Goal: Information Seeking & Learning: Learn about a topic

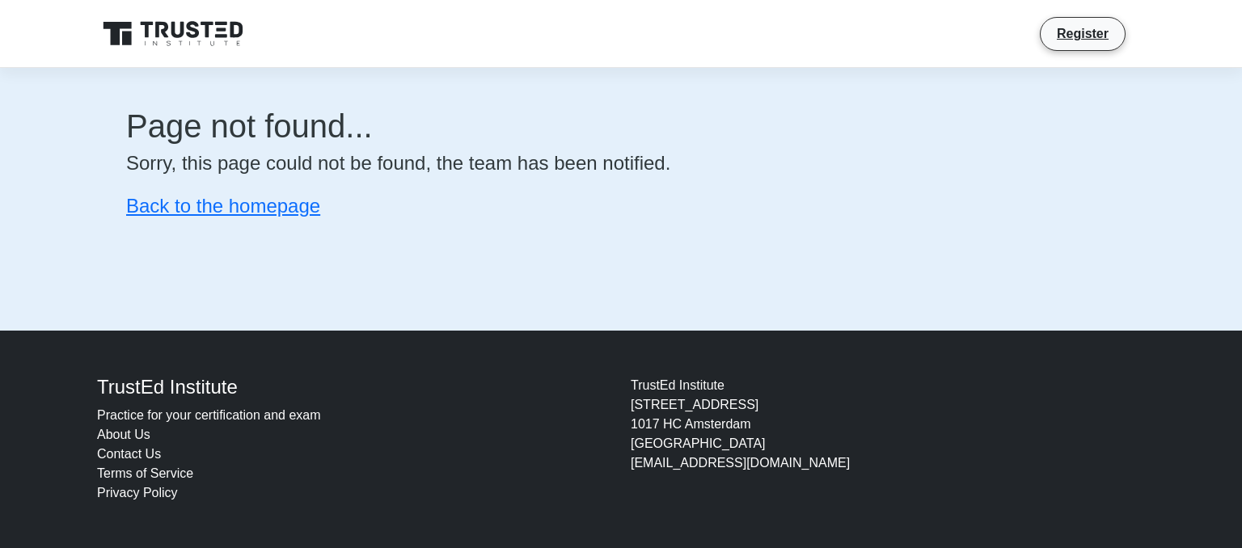
click at [168, 217] on h4 "Back to the homepage" at bounding box center [621, 206] width 990 height 23
click at [159, 205] on link "Back to the homepage" at bounding box center [223, 206] width 194 height 22
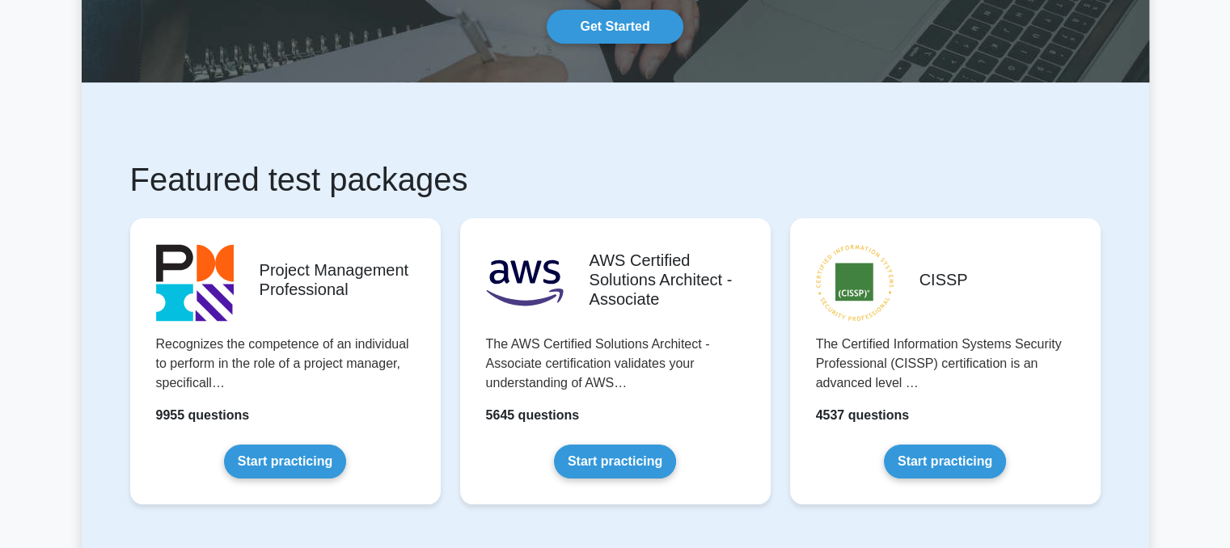
scroll to position [160, 0]
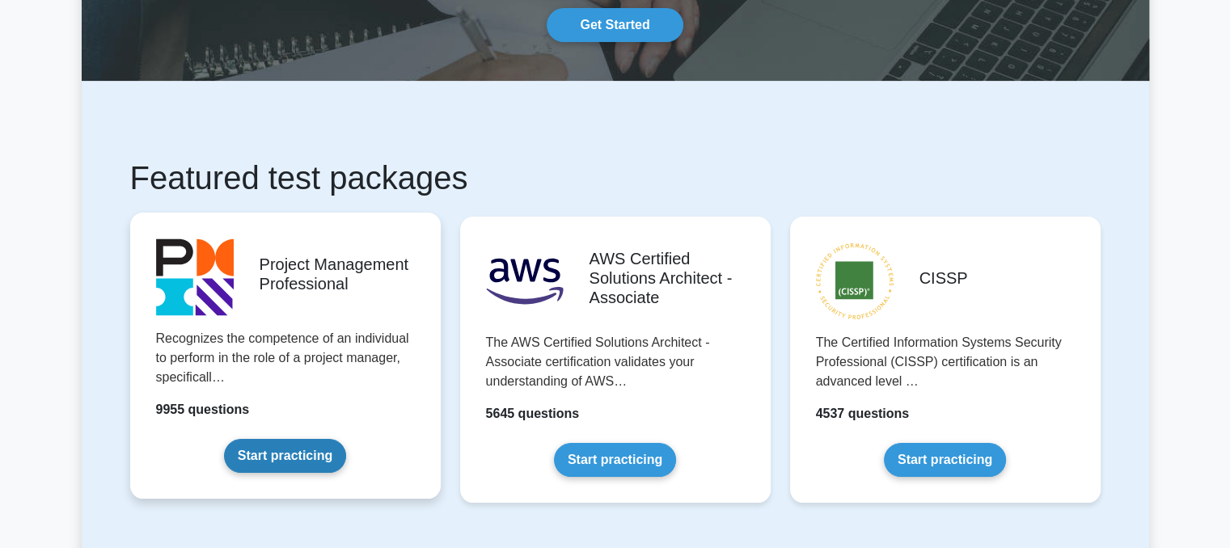
click at [271, 452] on link "Start practicing" at bounding box center [285, 456] width 122 height 34
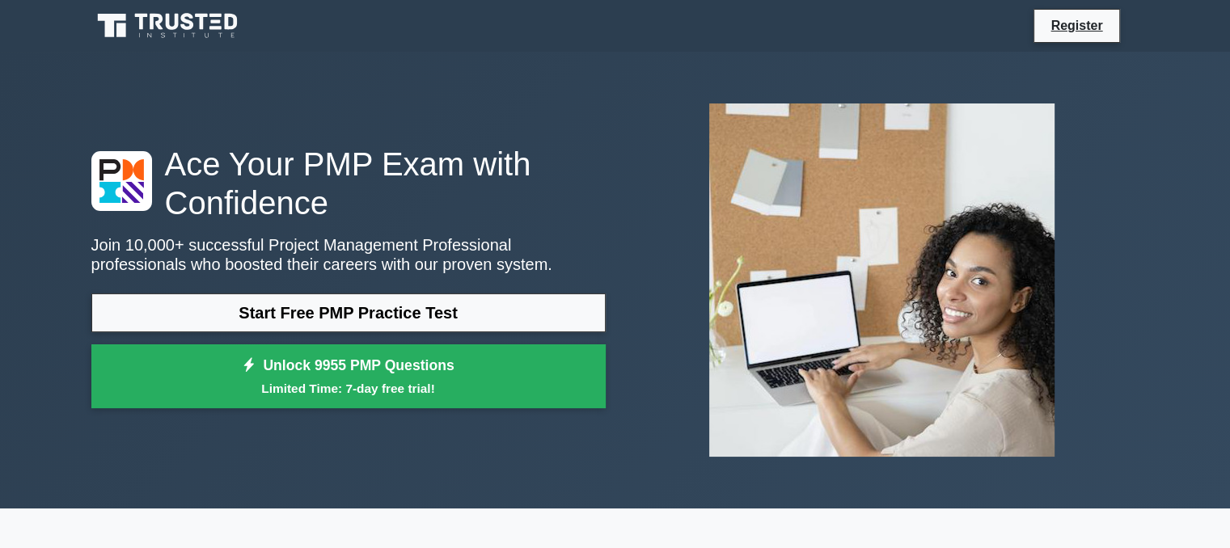
scroll to position [0, 0]
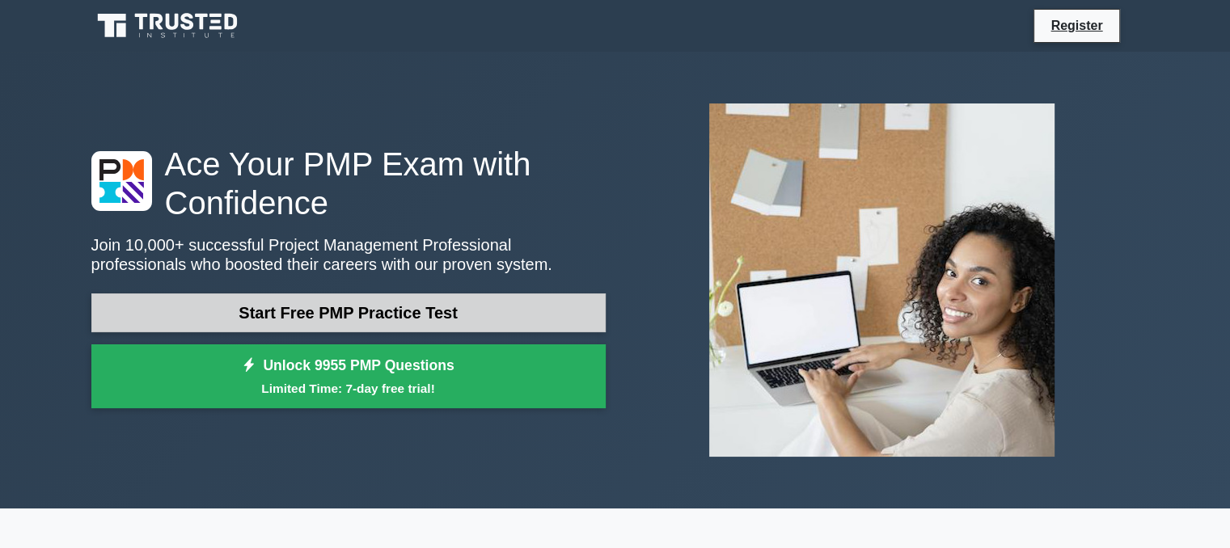
click at [438, 321] on link "Start Free PMP Practice Test" at bounding box center [348, 312] width 514 height 39
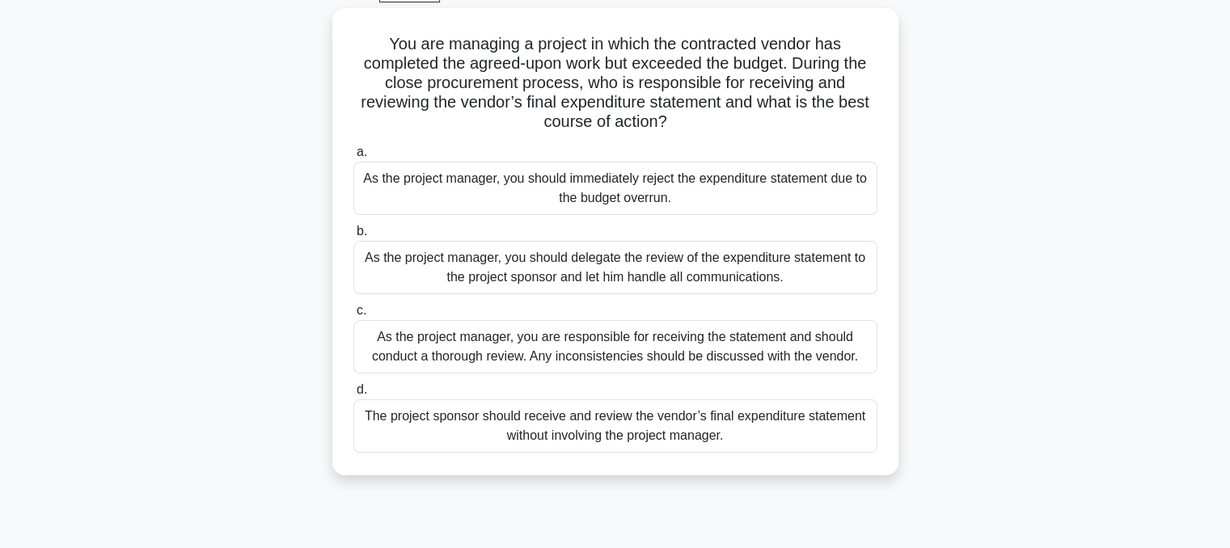
scroll to position [103, 0]
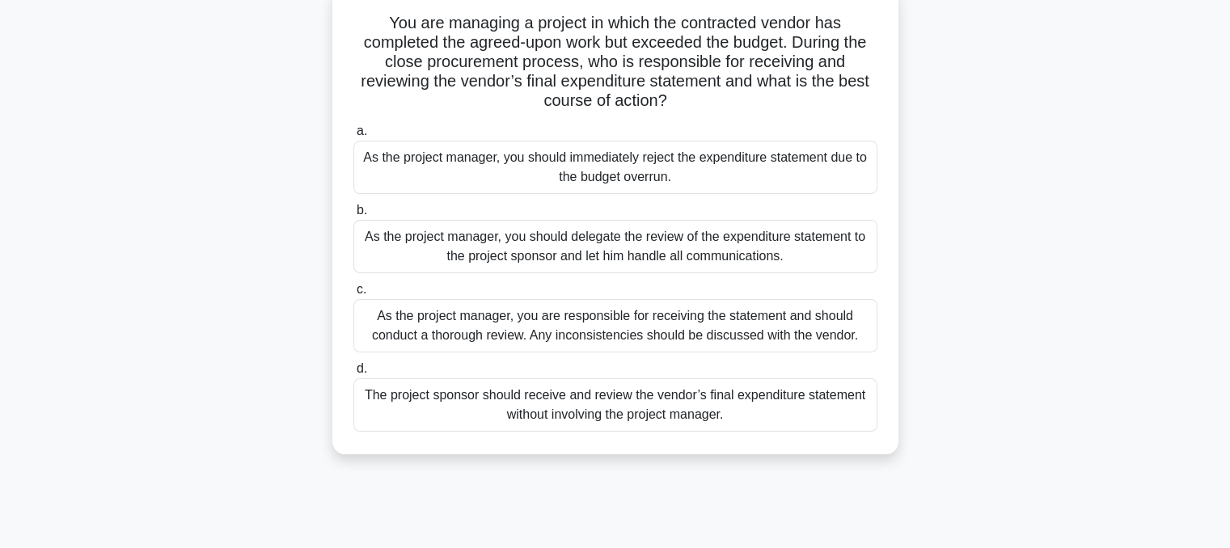
click at [563, 319] on div "As the project manager, you are responsible for receiving the statement and sho…" at bounding box center [615, 325] width 524 height 53
click at [353, 295] on input "c. As the project manager, you are responsible for receiving the statement and …" at bounding box center [353, 290] width 0 height 11
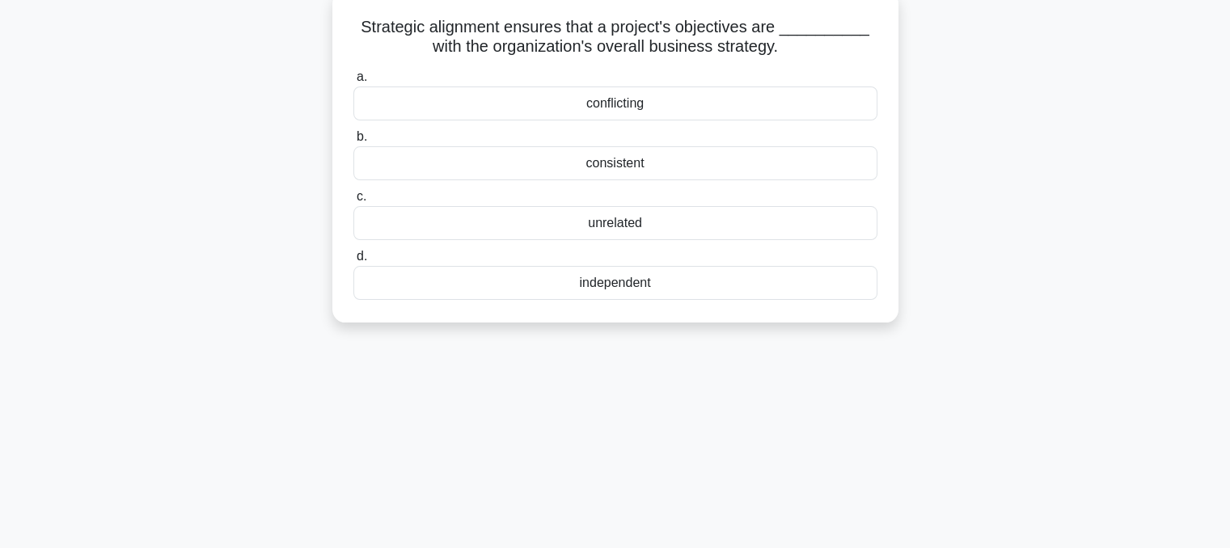
scroll to position [0, 0]
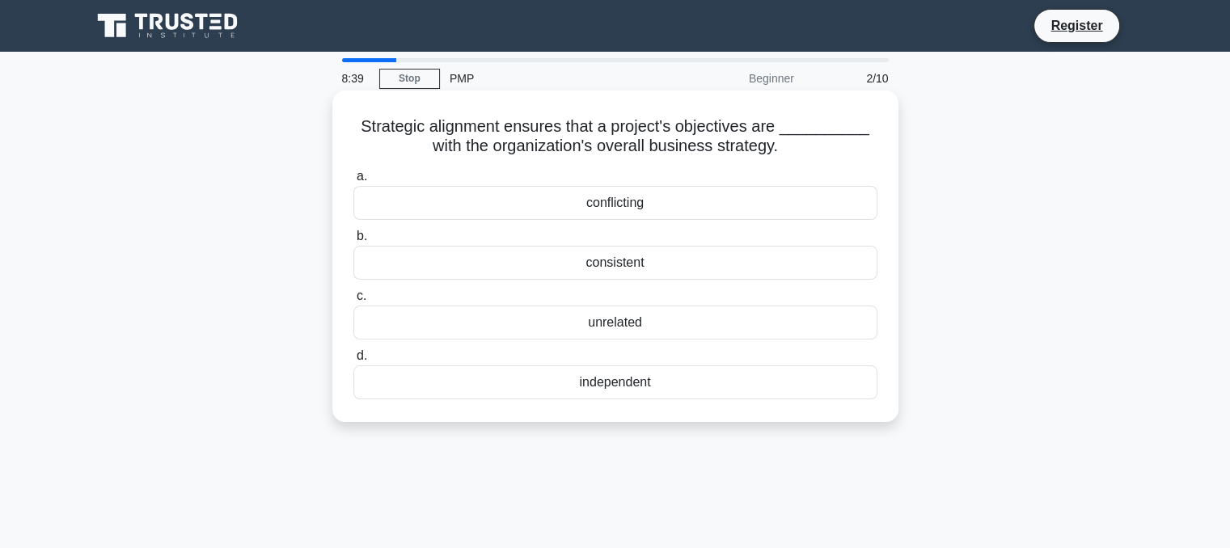
click at [654, 241] on label "b. consistent" at bounding box center [615, 252] width 524 height 53
click at [353, 241] on input "b. consistent" at bounding box center [353, 236] width 0 height 11
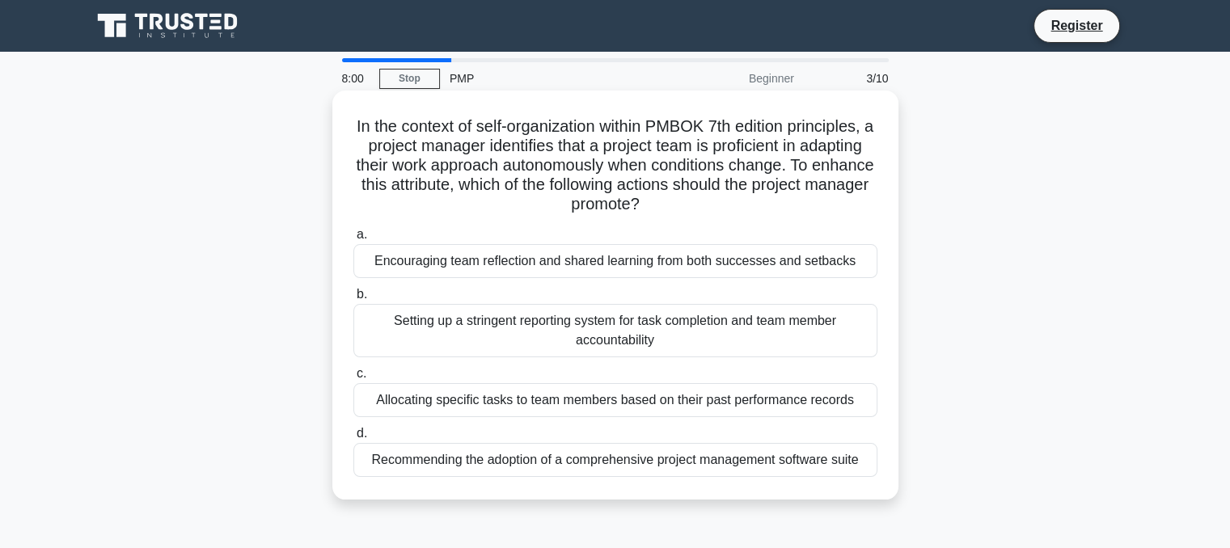
click at [552, 282] on div "a. Encouraging team reflection and shared learning from both successes and setb…" at bounding box center [615, 351] width 543 height 259
click at [504, 268] on div "Encouraging team reflection and shared learning from both successes and setbacks" at bounding box center [615, 261] width 524 height 34
click at [353, 240] on input "a. Encouraging team reflection and shared learning from both successes and setb…" at bounding box center [353, 235] width 0 height 11
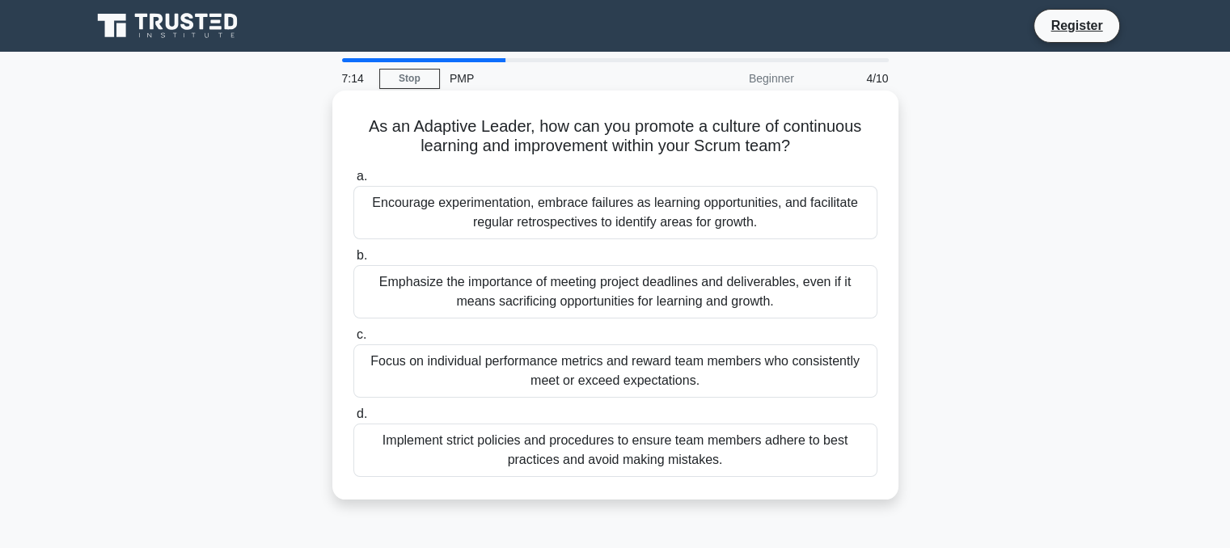
click at [564, 205] on div "Encourage experimentation, embrace failures as learning opportunities, and faci…" at bounding box center [615, 212] width 524 height 53
click at [353, 182] on input "a. Encourage experimentation, embrace failures as learning opportunities, and f…" at bounding box center [353, 176] width 0 height 11
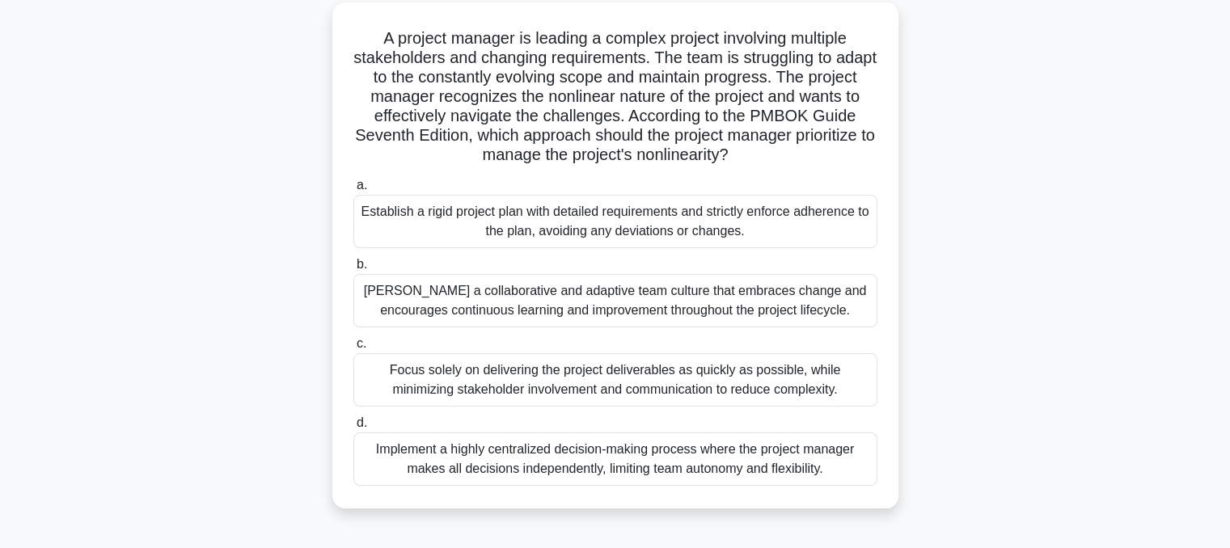
scroll to position [93, 0]
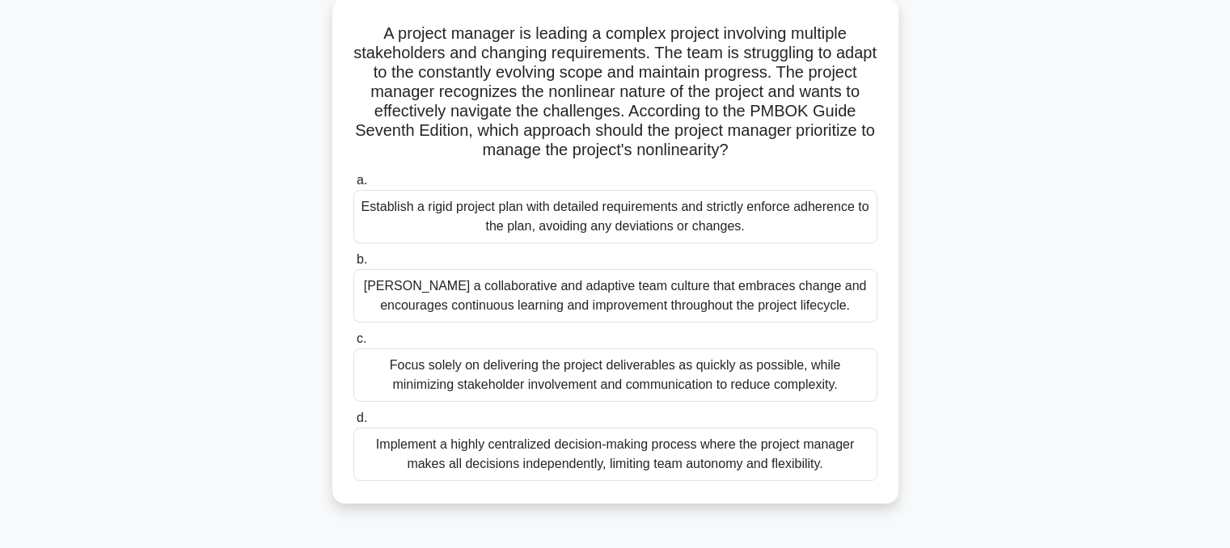
click at [547, 295] on div "Foster a collaborative and adaptive team culture that embraces change and encou…" at bounding box center [615, 295] width 524 height 53
click at [353, 265] on input "b. Foster a collaborative and adaptive team culture that embraces change and en…" at bounding box center [353, 260] width 0 height 11
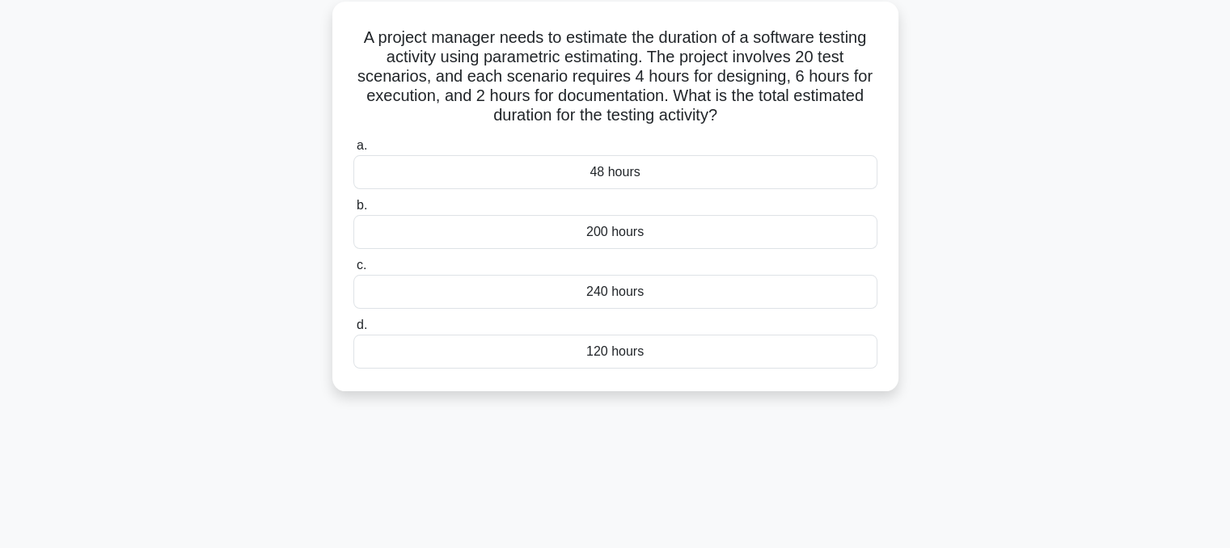
scroll to position [0, 0]
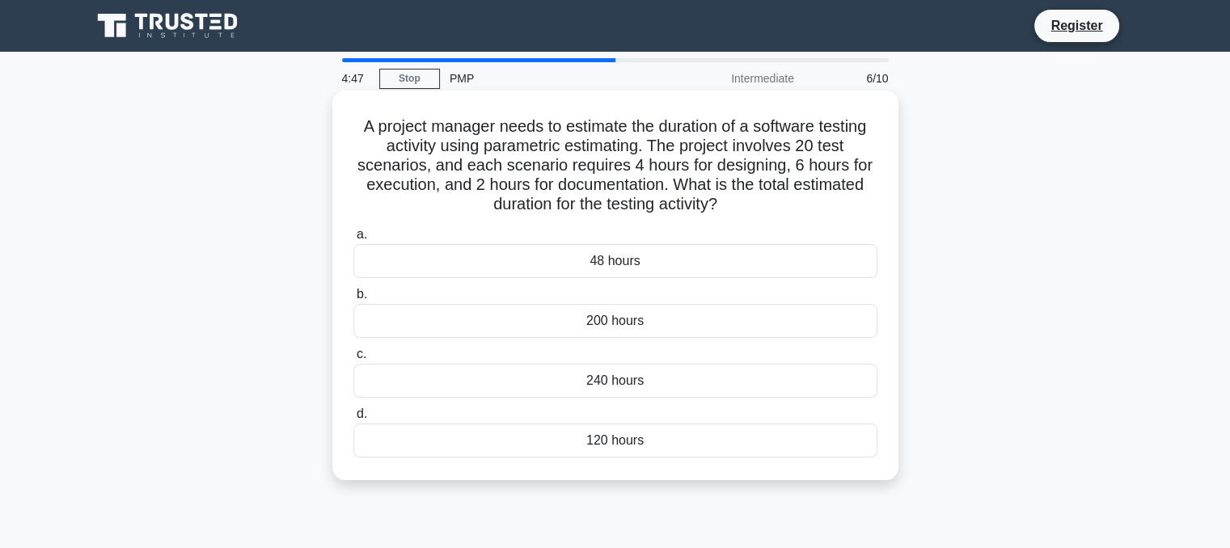
click at [587, 378] on div "240 hours" at bounding box center [615, 381] width 524 height 34
click at [353, 360] on input "c. 240 hours" at bounding box center [353, 354] width 0 height 11
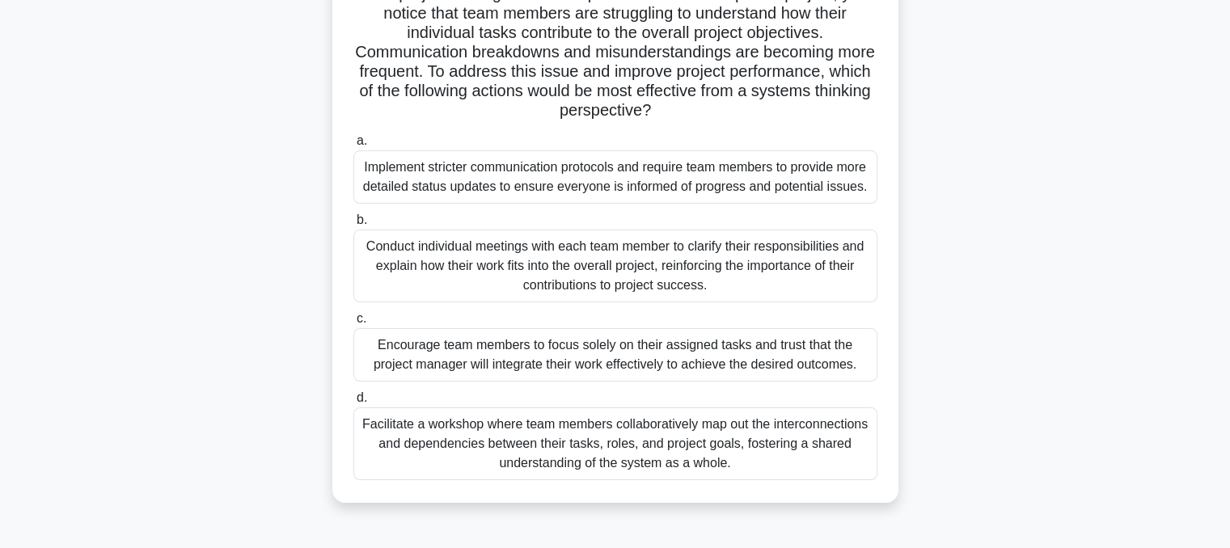
scroll to position [137, 0]
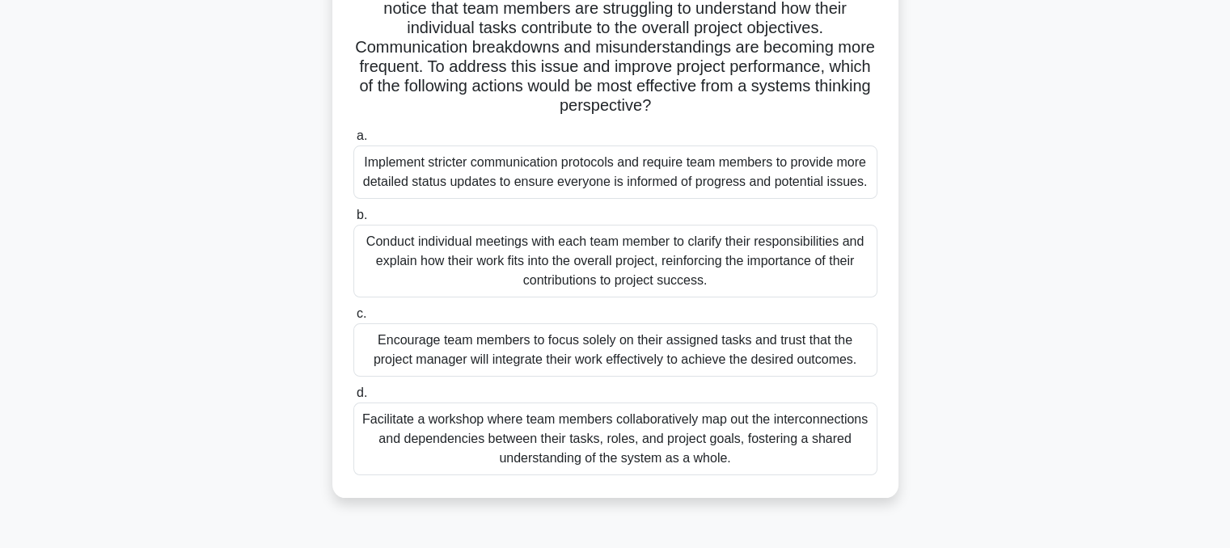
click at [787, 443] on div "Facilitate a workshop where team members collaboratively map out the interconne…" at bounding box center [615, 439] width 524 height 73
click at [353, 399] on input "d. Facilitate a workshop where team members collaboratively map out the interco…" at bounding box center [353, 393] width 0 height 11
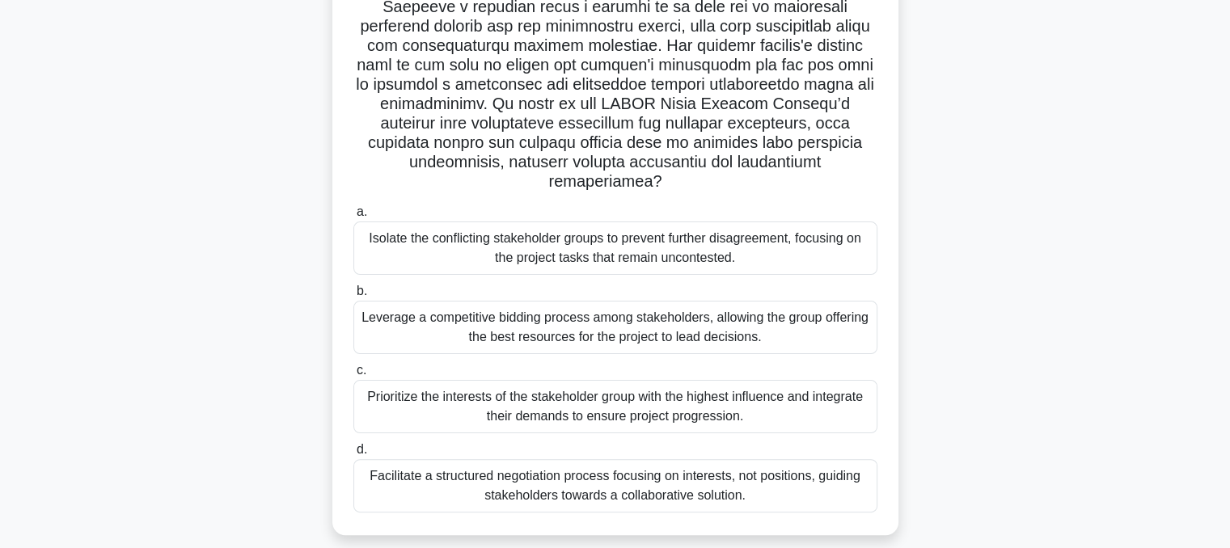
scroll to position [326, 0]
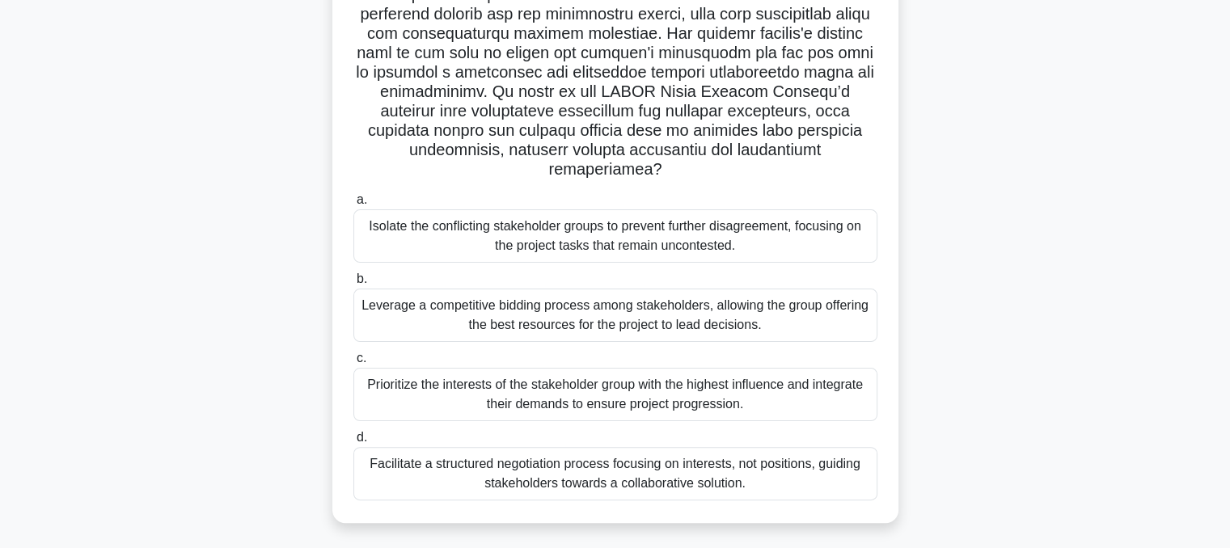
click at [788, 475] on div "Facilitate a structured negotiation process focusing on interests, not position…" at bounding box center [615, 473] width 524 height 53
click at [353, 443] on input "d. Facilitate a structured negotiation process focusing on interests, not posit…" at bounding box center [353, 438] width 0 height 11
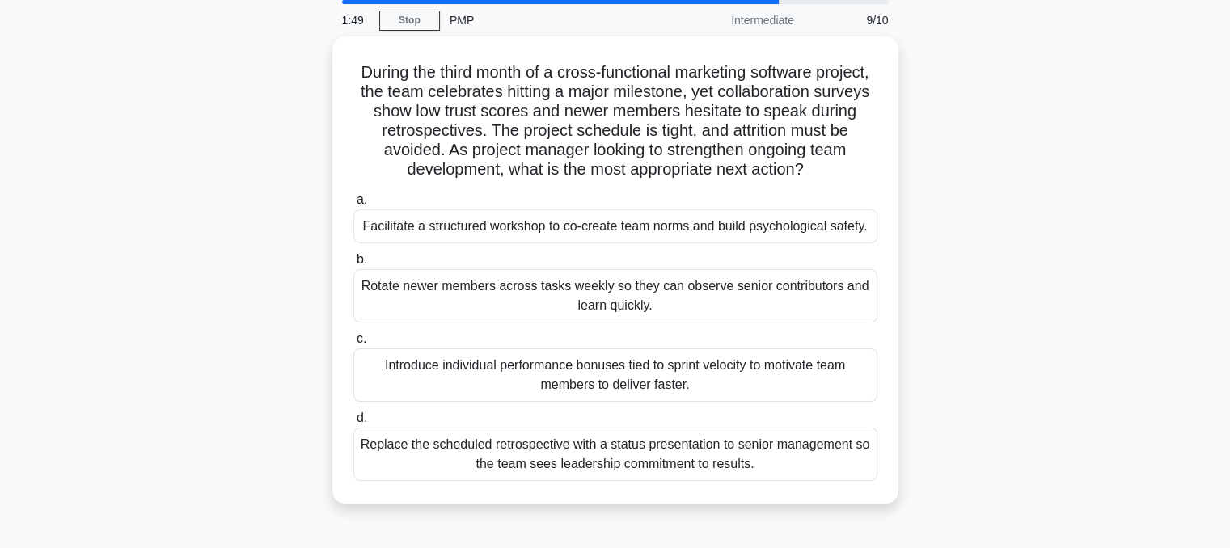
scroll to position [61, 0]
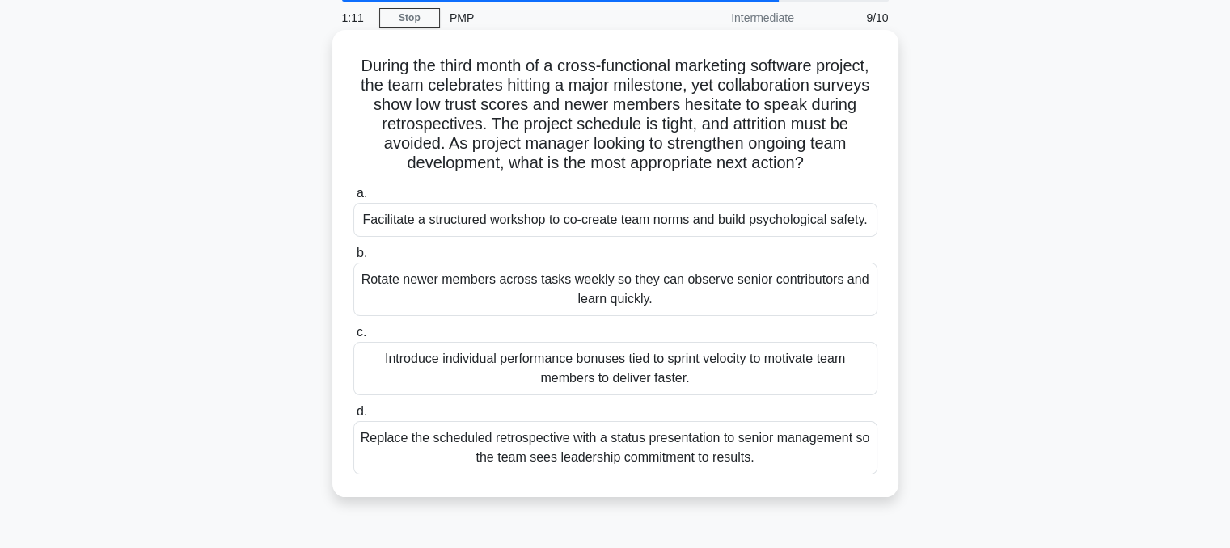
click at [836, 378] on div "Introduce individual performance bonuses tied to sprint velocity to motivate te…" at bounding box center [615, 368] width 524 height 53
click at [353, 338] on input "c. Introduce individual performance bonuses tied to sprint velocity to motivate…" at bounding box center [353, 332] width 0 height 11
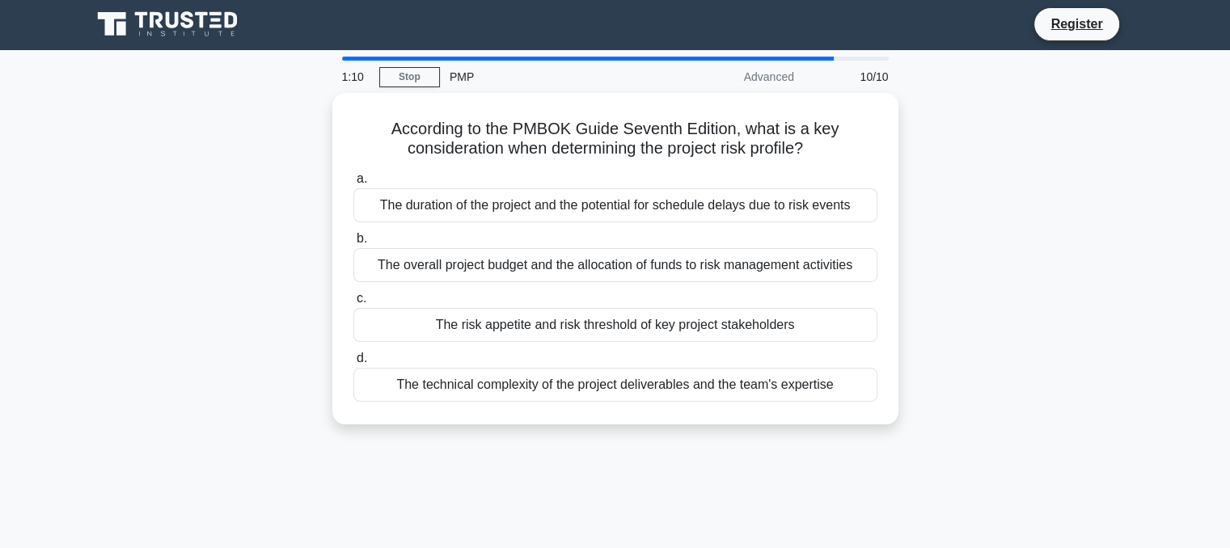
scroll to position [0, 0]
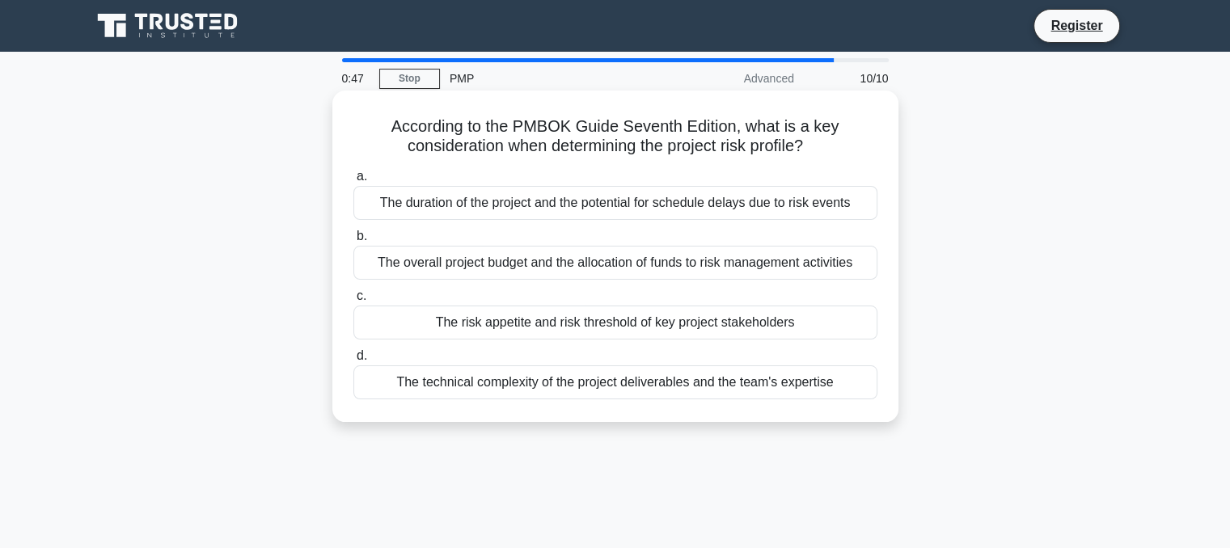
click at [802, 334] on div "The risk appetite and risk threshold of key project stakeholders" at bounding box center [615, 323] width 524 height 34
click at [353, 302] on input "c. The risk appetite and risk threshold of key project stakeholders" at bounding box center [353, 296] width 0 height 11
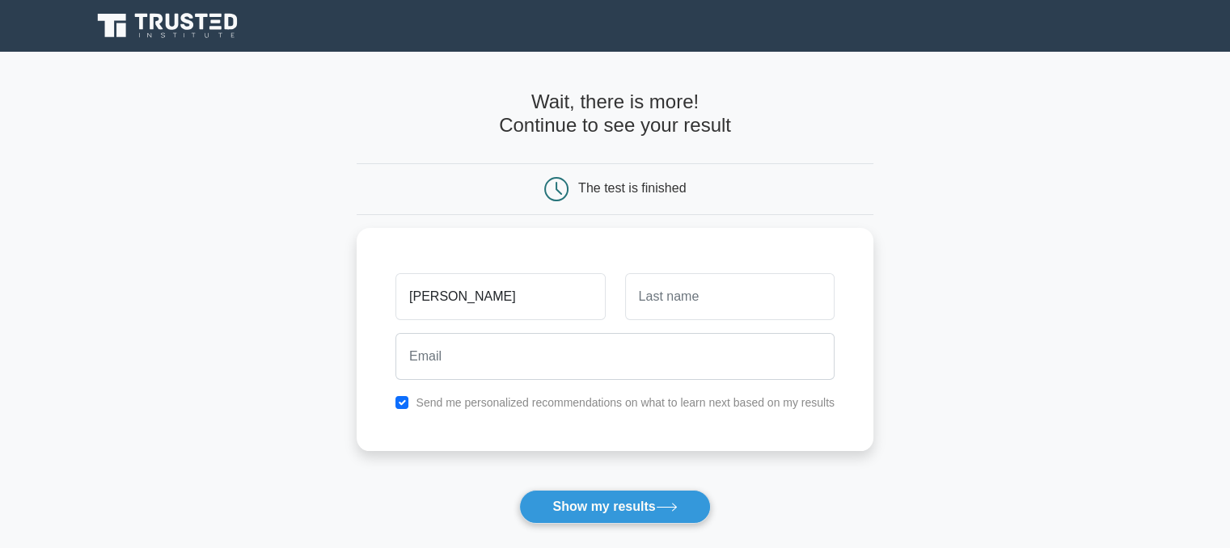
type input "[PERSON_NAME]"
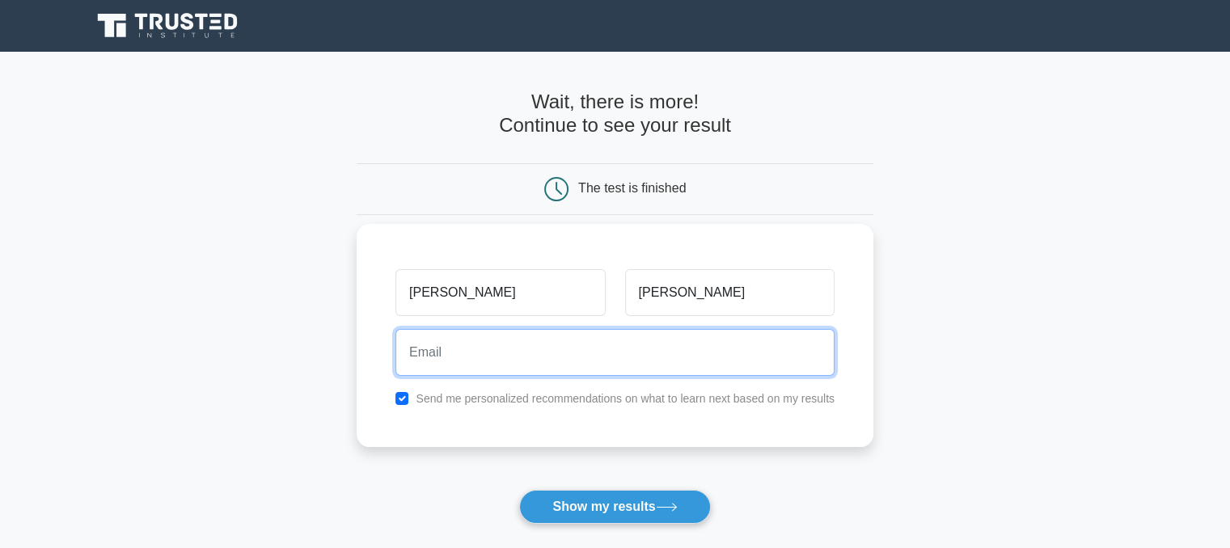
click at [627, 357] on input "email" at bounding box center [614, 352] width 439 height 47
type input "fred.yirenkyismart@gmail.com"
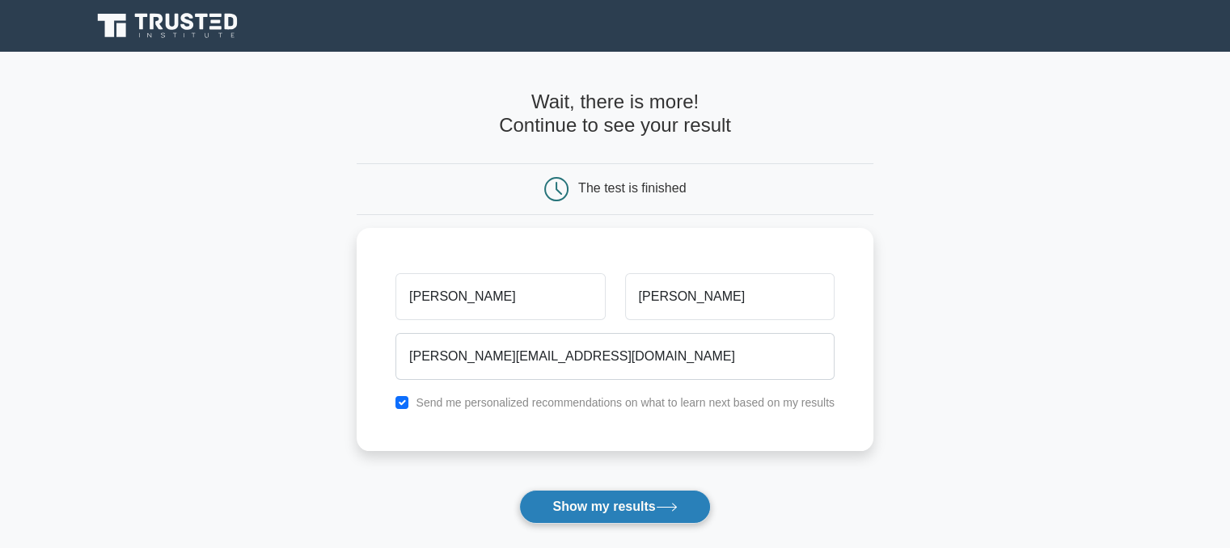
click at [602, 505] on button "Show my results" at bounding box center [614, 507] width 191 height 34
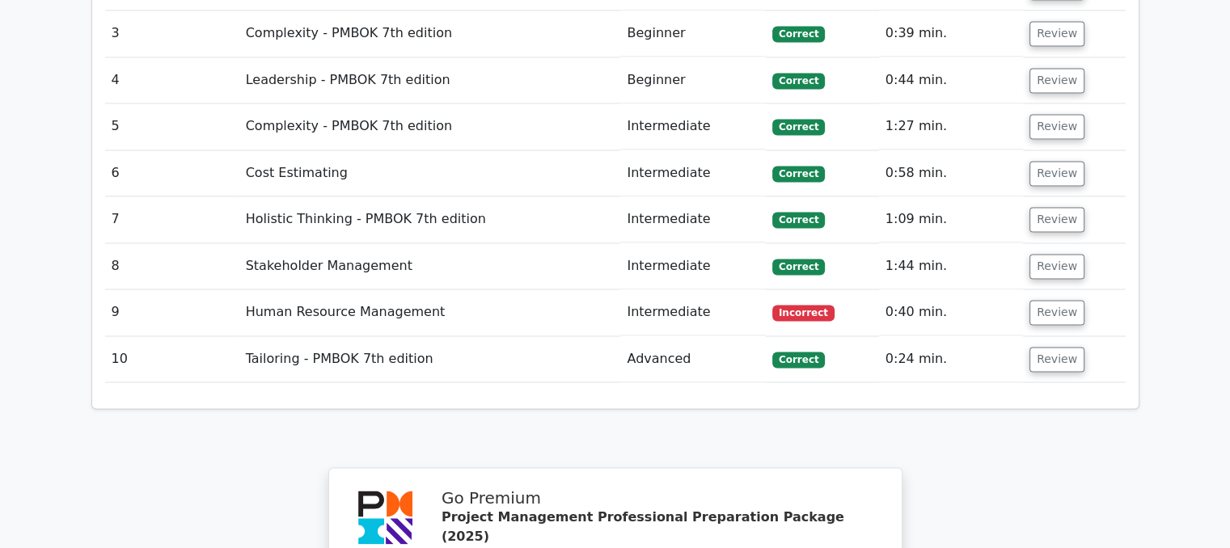
scroll to position [2476, 0]
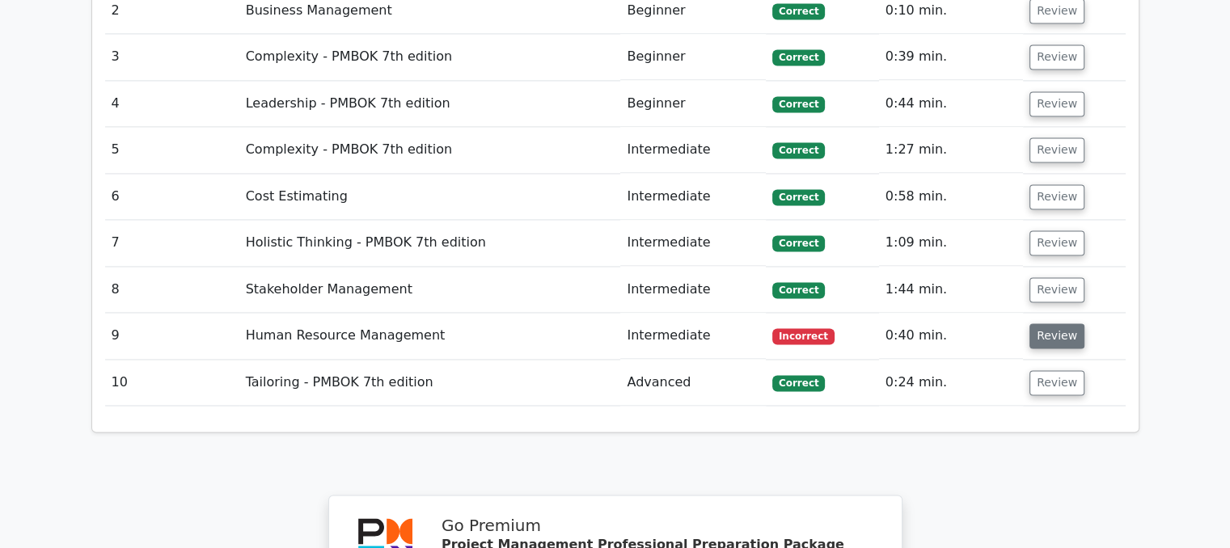
click at [1066, 323] on button "Review" at bounding box center [1056, 335] width 55 height 25
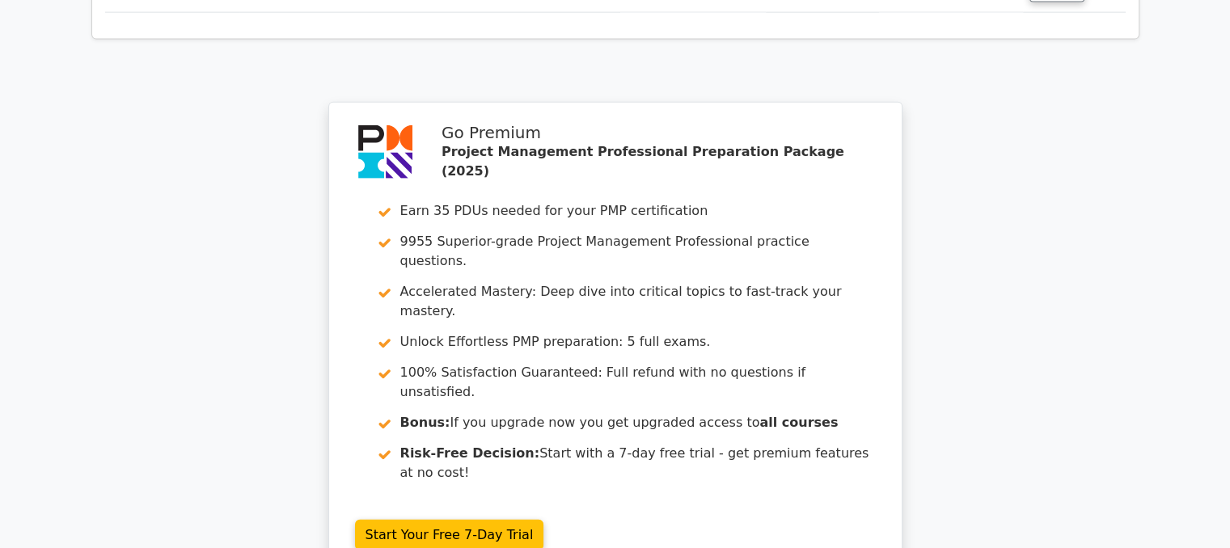
scroll to position [3828, 0]
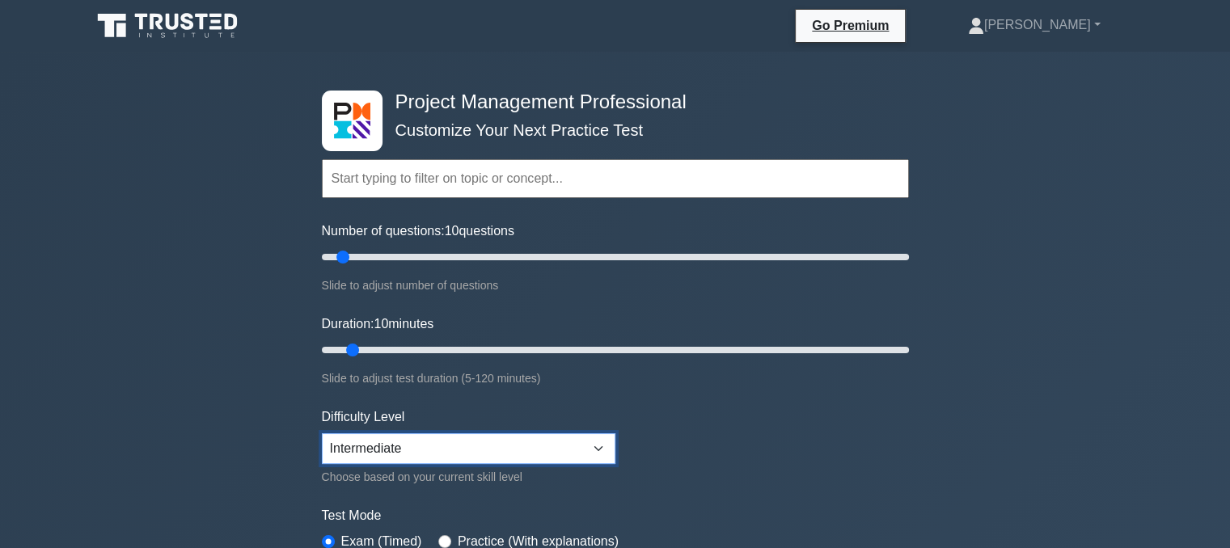
click at [602, 445] on select "Beginner Intermediate Expert" at bounding box center [468, 448] width 293 height 31
select select "expert"
click at [322, 433] on select "Beginner Intermediate Expert" at bounding box center [468, 448] width 293 height 31
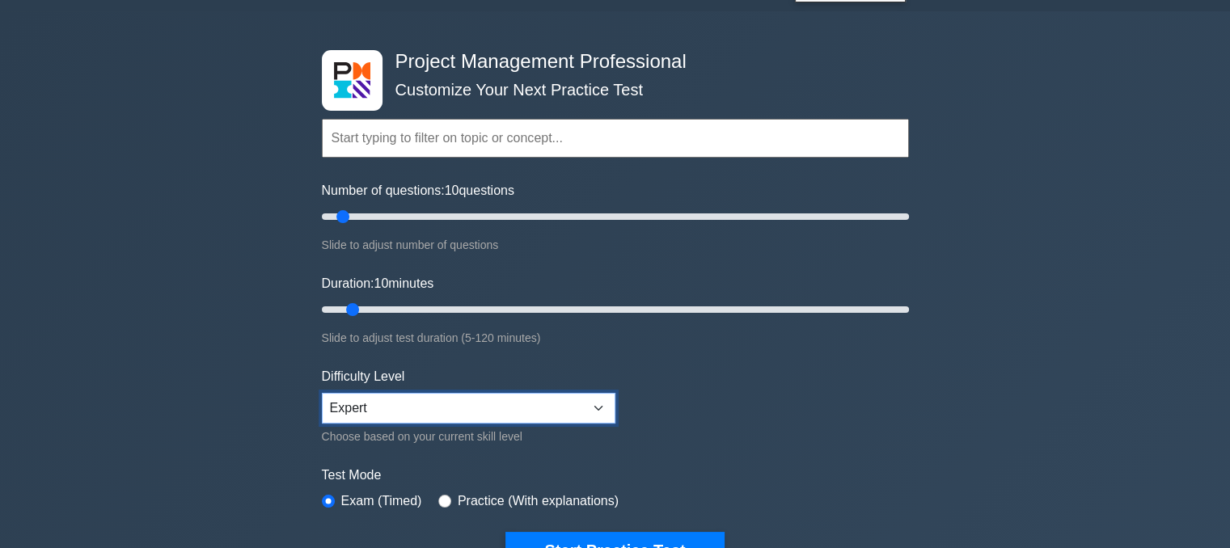
scroll to position [93, 0]
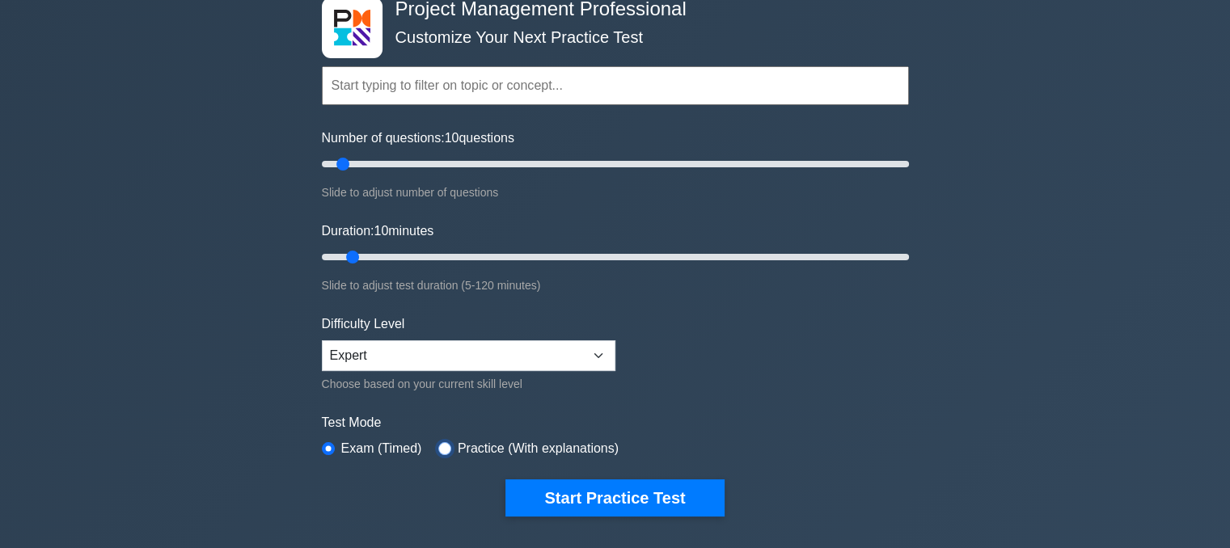
click at [438, 445] on input "radio" at bounding box center [444, 448] width 13 height 13
radio input "true"
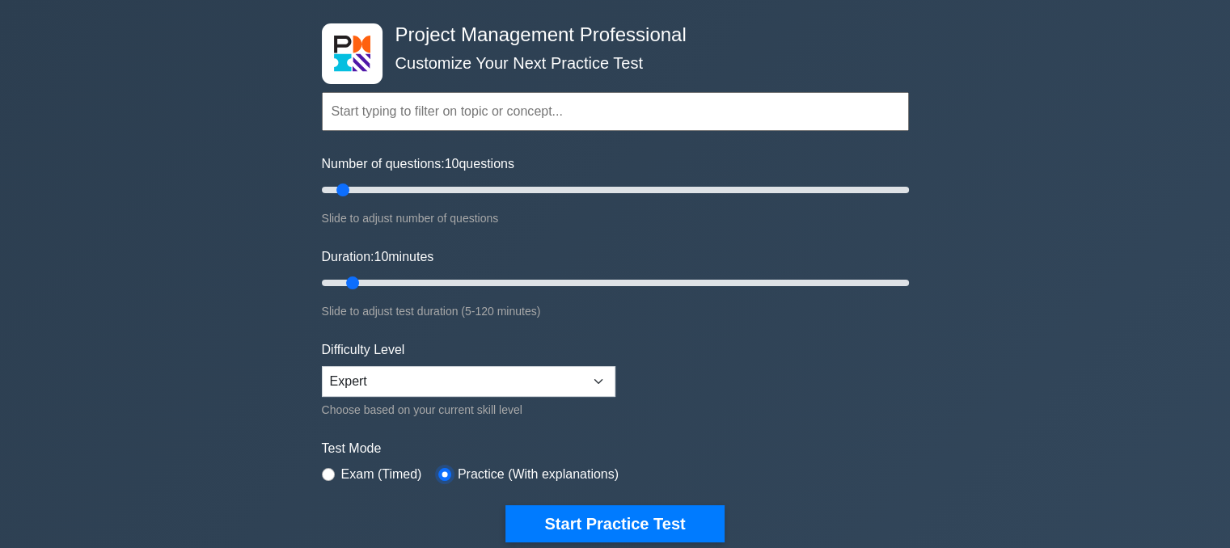
scroll to position [65, 0]
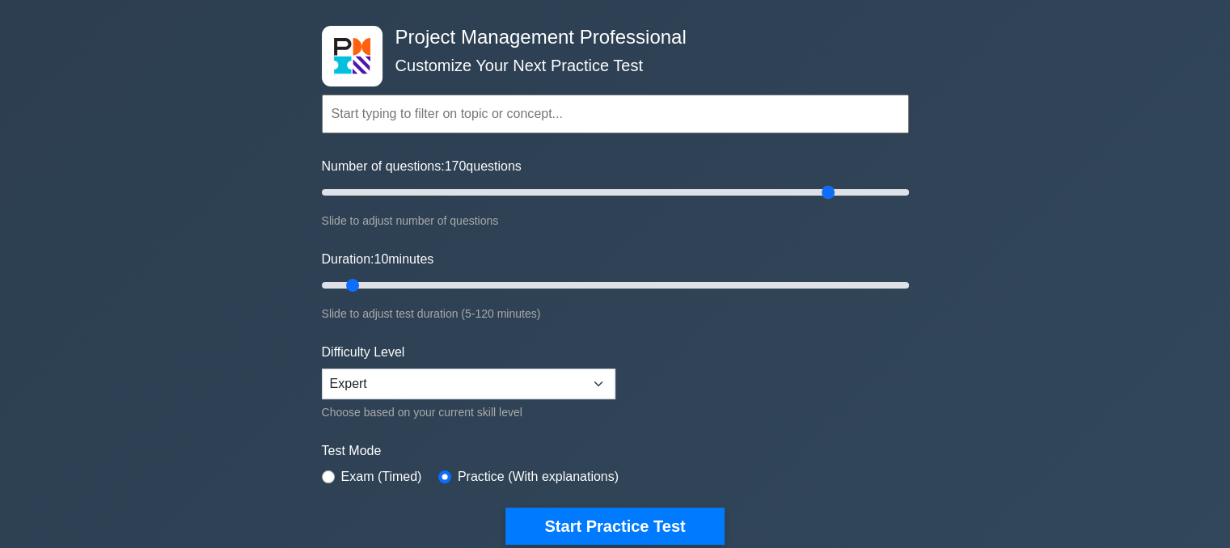
drag, startPoint x: 344, startPoint y: 190, endPoint x: 828, endPoint y: 202, distance: 484.5
click at [828, 202] on input "Number of questions: 170 questions" at bounding box center [615, 192] width 587 height 19
drag, startPoint x: 828, startPoint y: 202, endPoint x: 831, endPoint y: 189, distance: 13.3
click at [831, 189] on div "Number of questions: 175 questions Slide to adjust number of questions" at bounding box center [615, 194] width 587 height 74
click at [864, 190] on input "Number of questions: 185 questions" at bounding box center [615, 192] width 587 height 19
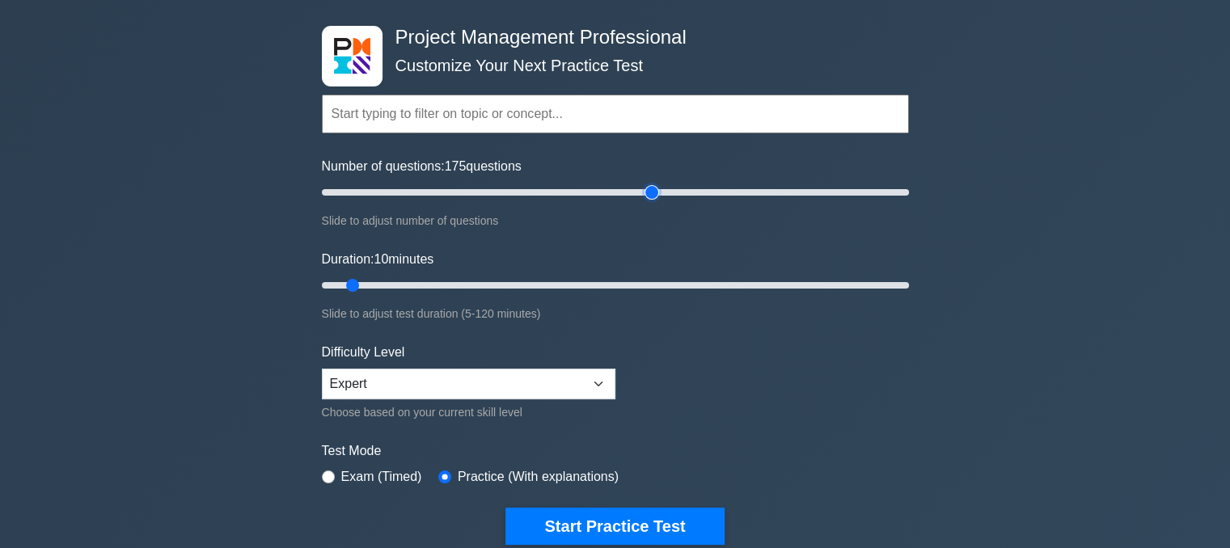
click at [656, 195] on input "Number of questions: 175 questions" at bounding box center [615, 192] width 587 height 19
click at [568, 188] on input "Number of questions: 85 questions" at bounding box center [615, 192] width 587 height 19
click at [541, 190] on input "Number of questions: 85 questions" at bounding box center [615, 192] width 587 height 19
click at [516, 191] on input "Number of questions: 70 questions" at bounding box center [615, 192] width 587 height 19
click at [506, 192] on input "Number of questions: 65 questions" at bounding box center [615, 192] width 587 height 19
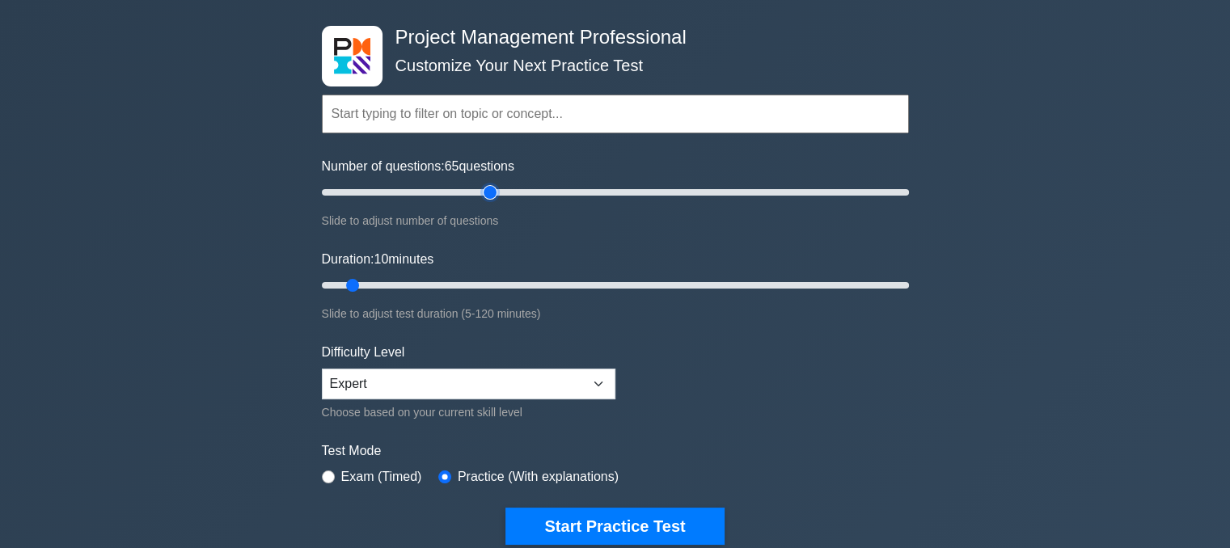
click at [494, 194] on input "Number of questions: 65 questions" at bounding box center [615, 192] width 587 height 19
click at [479, 195] on input "Number of questions: 55 questions" at bounding box center [615, 192] width 587 height 19
click at [471, 195] on input "Number of questions: 55 questions" at bounding box center [615, 192] width 587 height 19
type input "50"
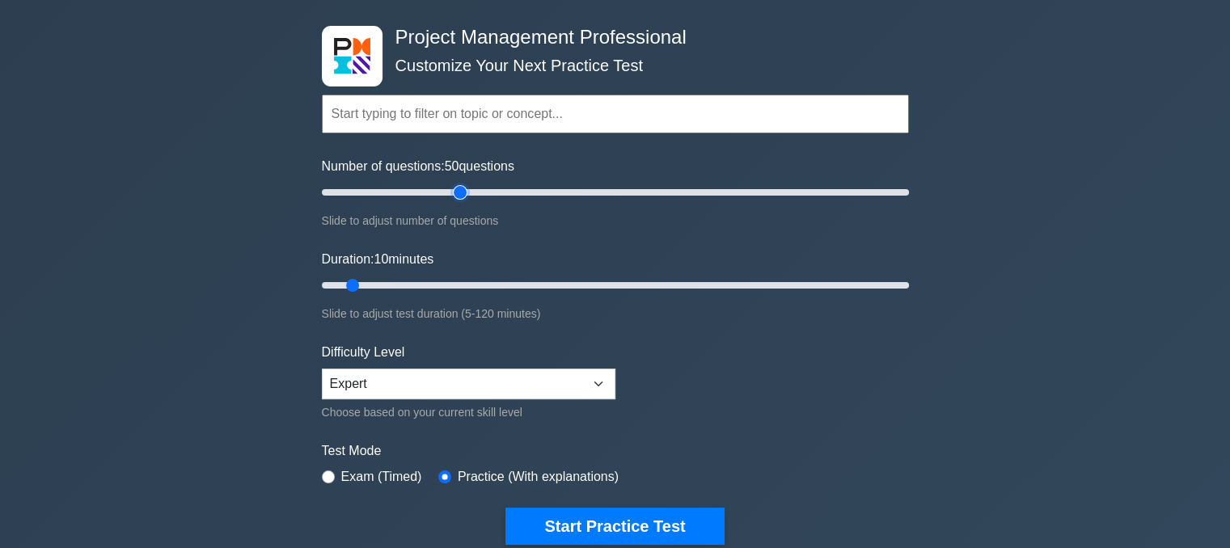
click at [466, 195] on input "Number of questions: 50 questions" at bounding box center [615, 192] width 587 height 19
click at [465, 288] on input "Duration: 35 minutes" at bounding box center [615, 285] width 587 height 19
drag, startPoint x: 479, startPoint y: 286, endPoint x: 543, endPoint y: 288, distance: 64.7
click at [543, 288] on input "Duration: 50 minutes" at bounding box center [615, 285] width 587 height 19
drag, startPoint x: 551, startPoint y: 285, endPoint x: 591, endPoint y: 289, distance: 39.7
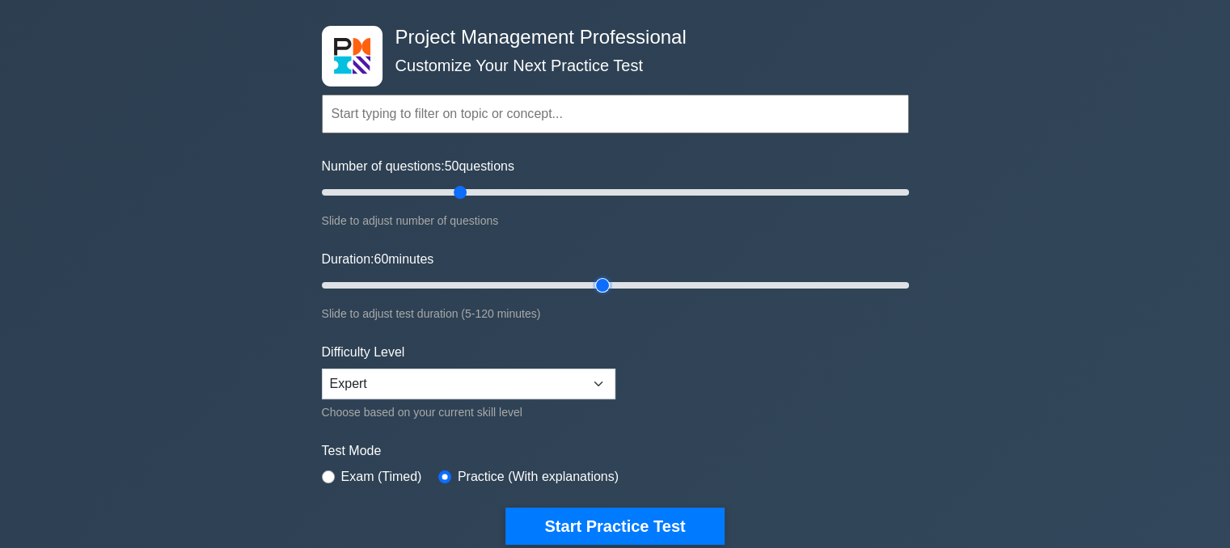
type input "60"
click at [591, 289] on input "Duration: 60 minutes" at bounding box center [615, 285] width 587 height 19
